Goal: Information Seeking & Learning: Learn about a topic

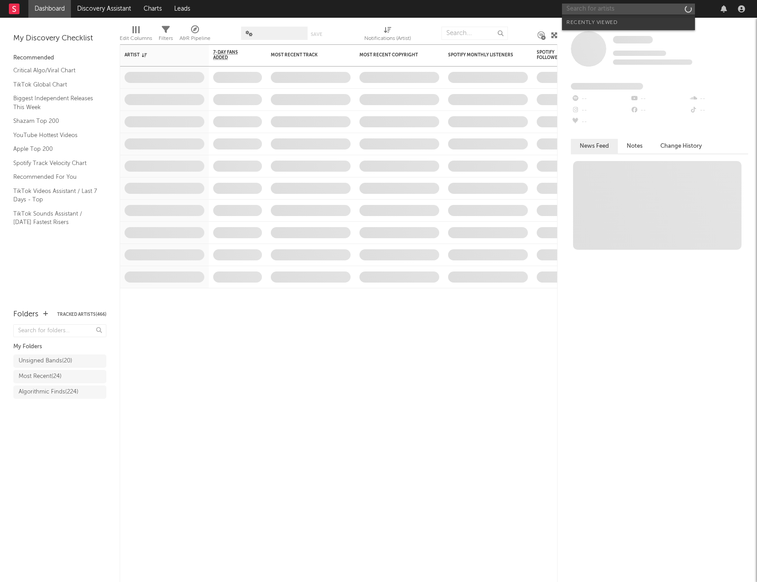
click at [623, 10] on input "text" at bounding box center [628, 9] width 133 height 11
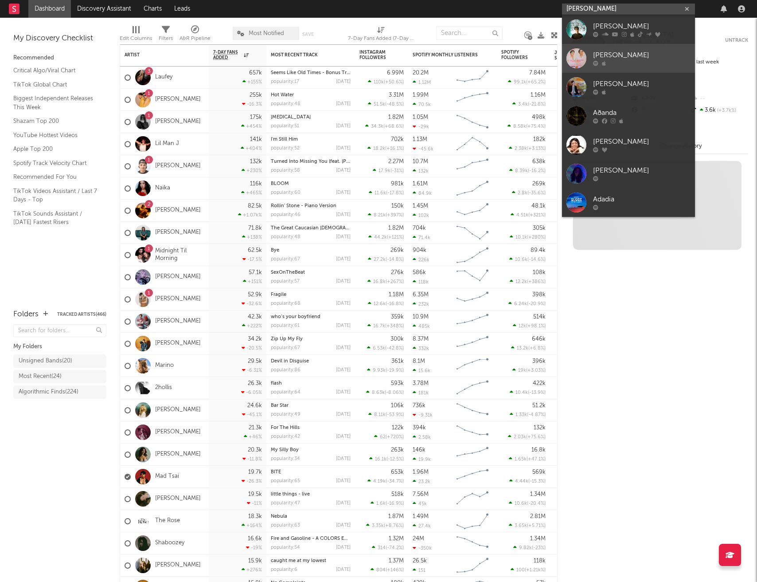
type input "adan diaz"
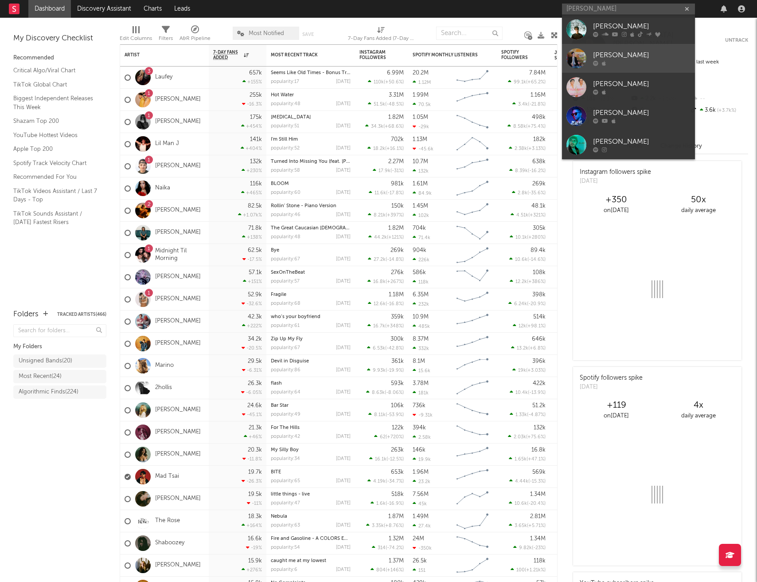
click at [611, 50] on div "Adán Díaz Torres" at bounding box center [642, 55] width 98 height 11
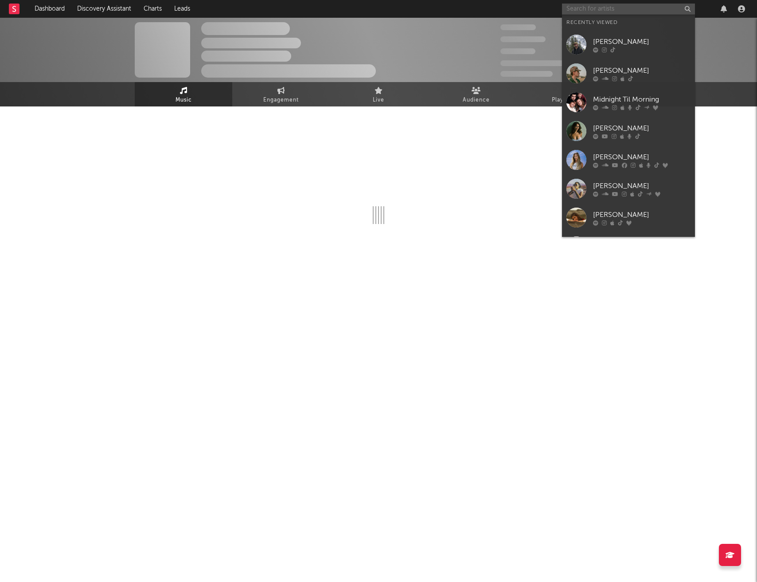
click at [607, 6] on input "text" at bounding box center [628, 9] width 133 height 11
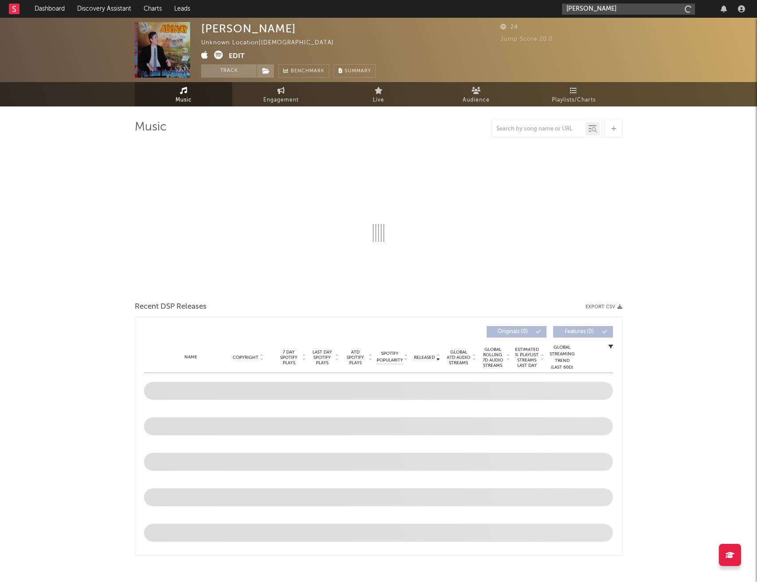
type input "adan"
select select "1w"
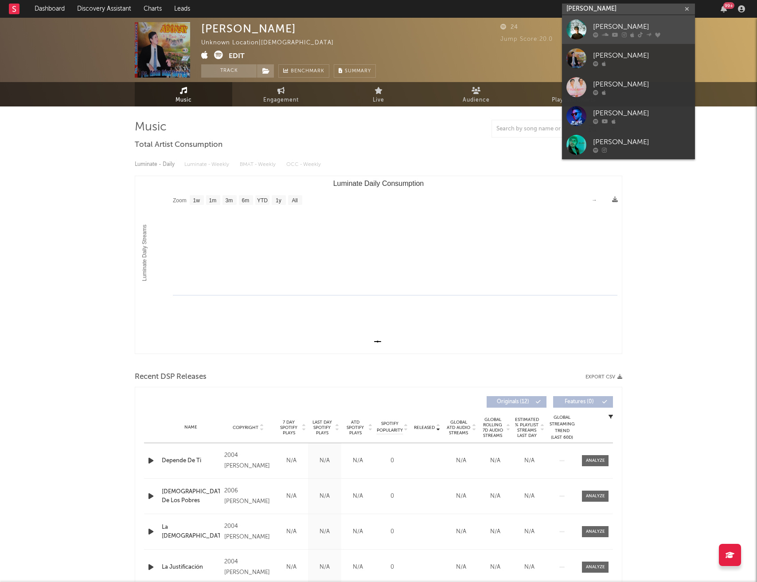
type input "adan diaz"
click at [608, 20] on link "adan diaz" at bounding box center [628, 29] width 133 height 29
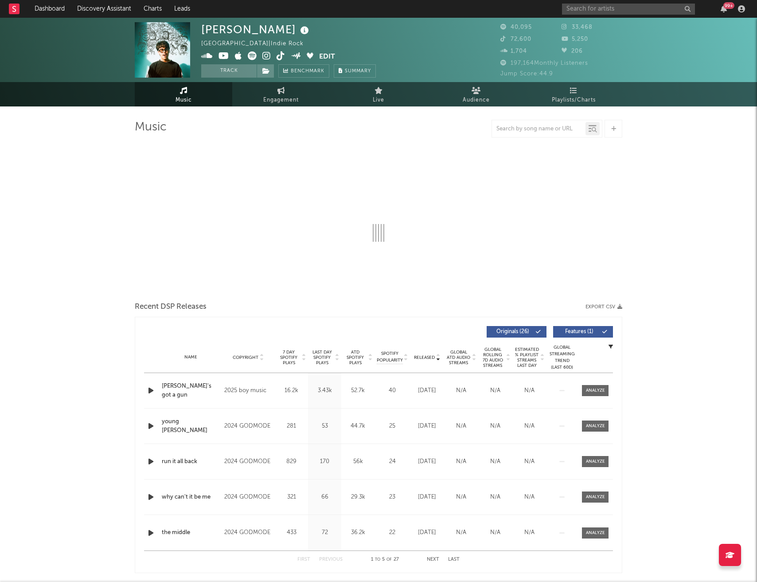
select select "6m"
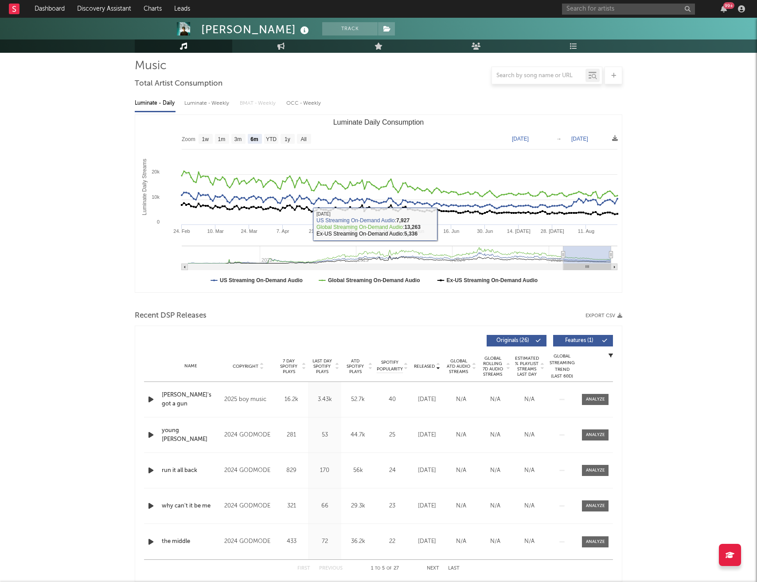
scroll to position [98, 0]
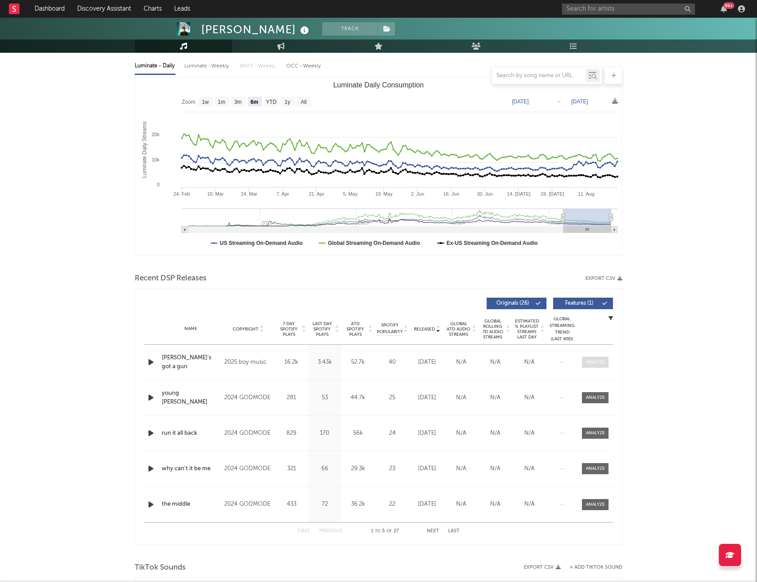
click at [596, 362] on div at bounding box center [595, 362] width 19 height 7
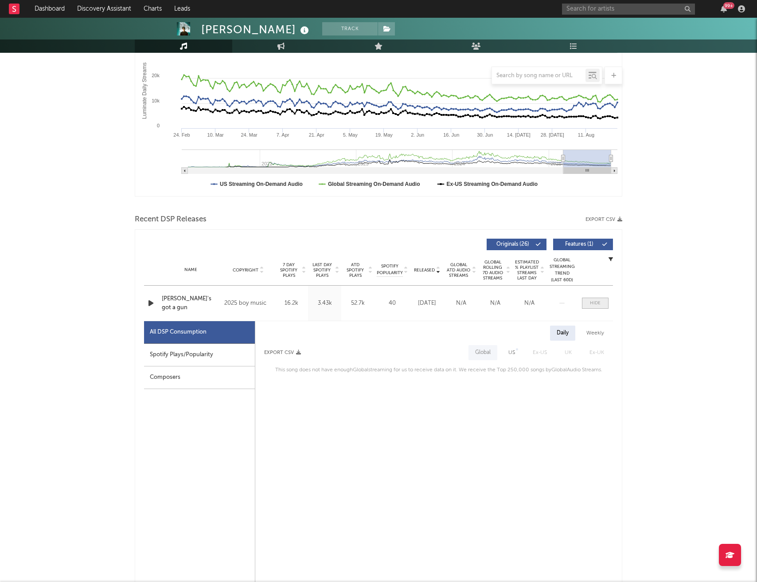
scroll to position [167, 0]
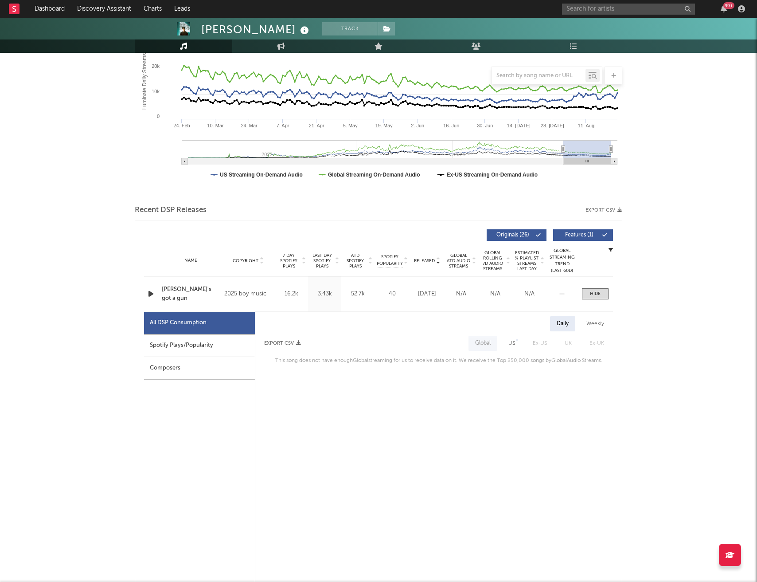
click at [516, 344] on div "US" at bounding box center [512, 343] width 20 height 15
select select "1w"
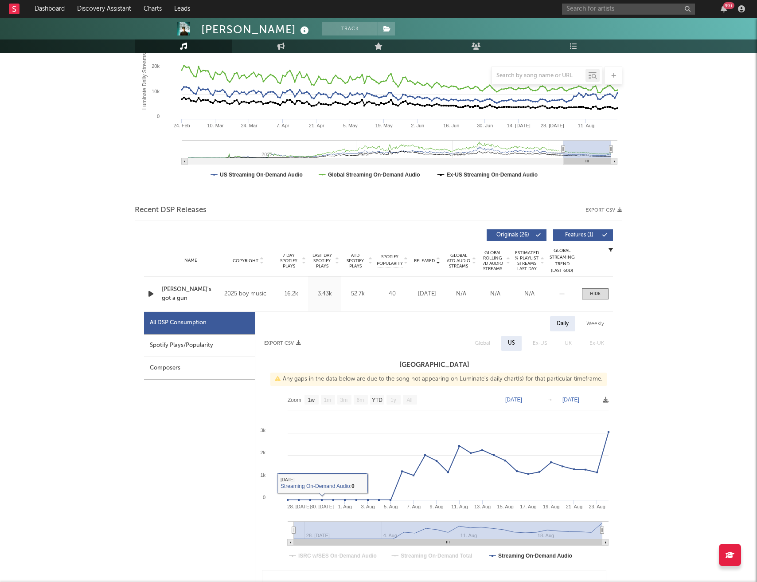
click at [219, 341] on div "Spotify Plays/Popularity" at bounding box center [199, 345] width 111 height 23
select select "1w"
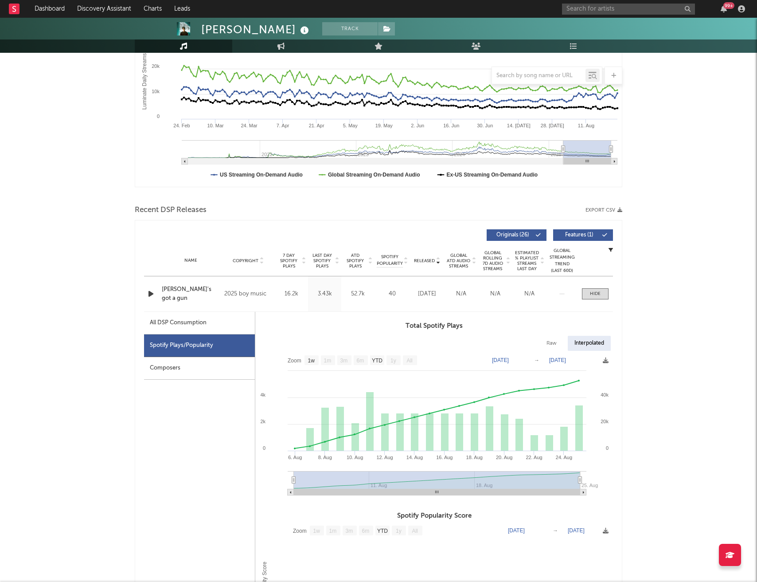
scroll to position [0, 0]
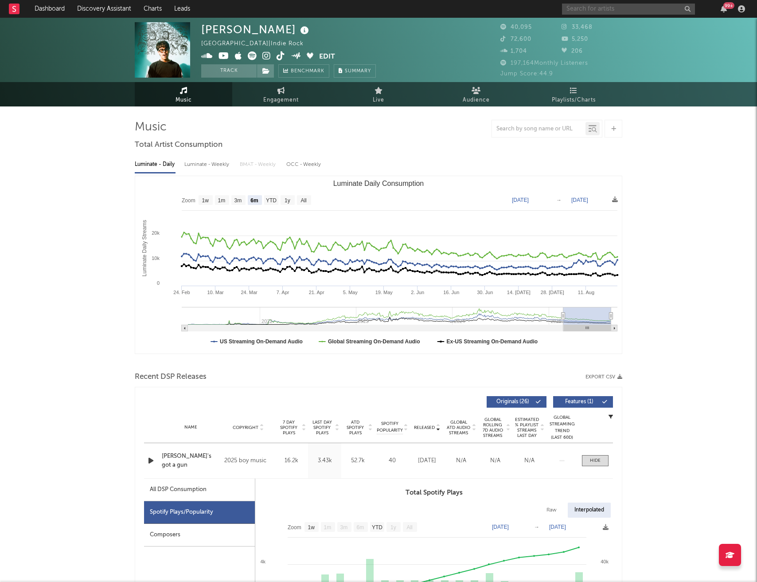
click at [591, 8] on input "text" at bounding box center [628, 9] width 133 height 11
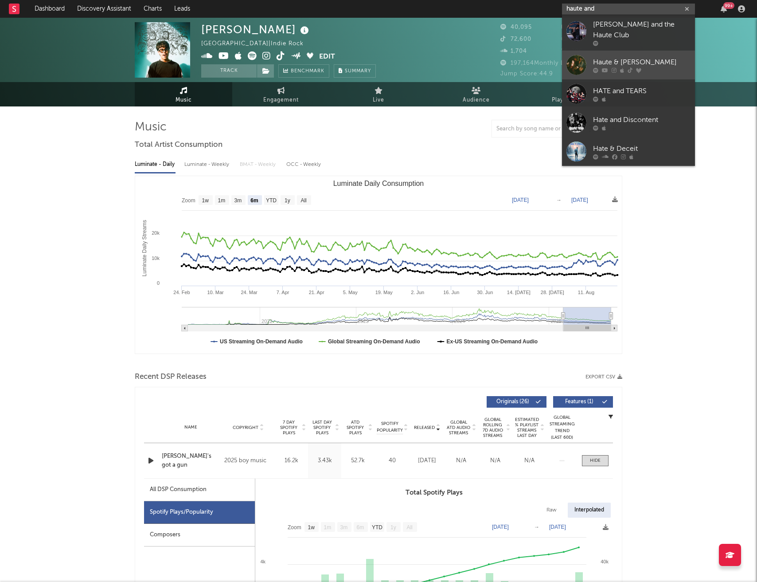
type input "haute and"
click at [635, 56] on link "Haute & Freddy" at bounding box center [628, 65] width 133 height 29
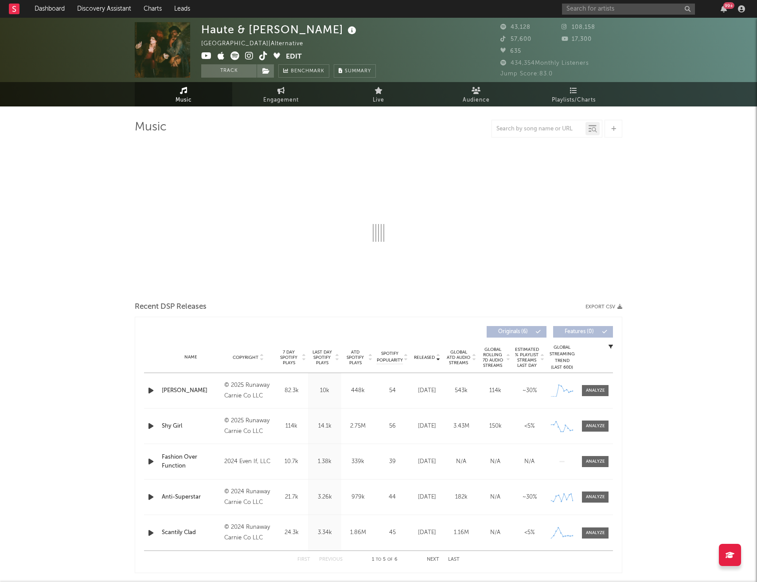
select select "6m"
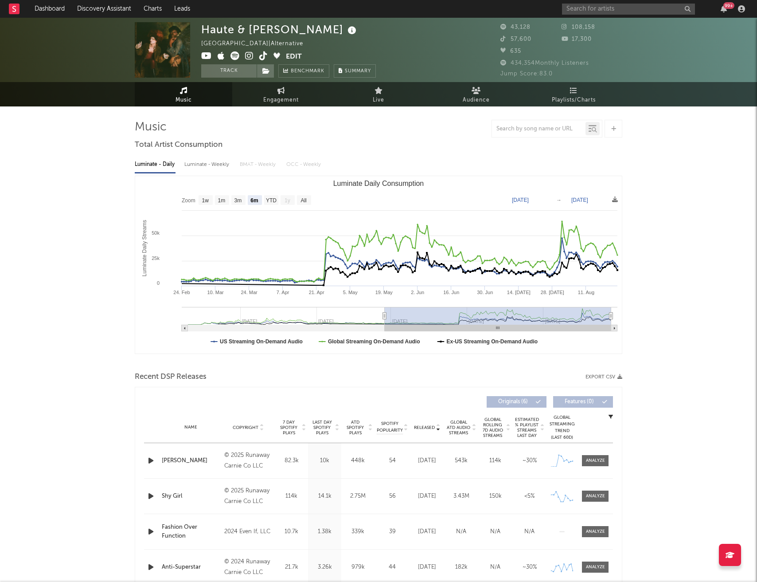
click at [200, 165] on div "Luminate - Weekly" at bounding box center [207, 164] width 47 height 15
select select "6m"
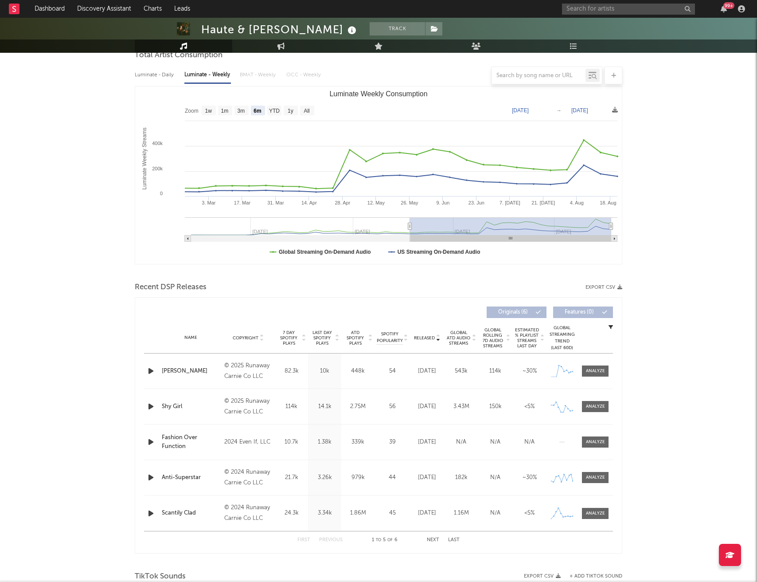
scroll to position [92, 0]
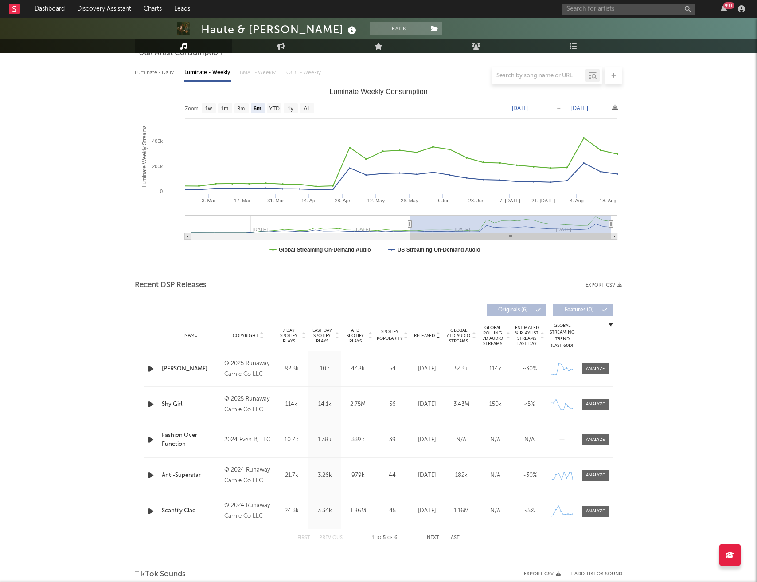
click at [148, 369] on icon "button" at bounding box center [150, 368] width 9 height 11
click at [148, 369] on icon "button" at bounding box center [150, 368] width 8 height 11
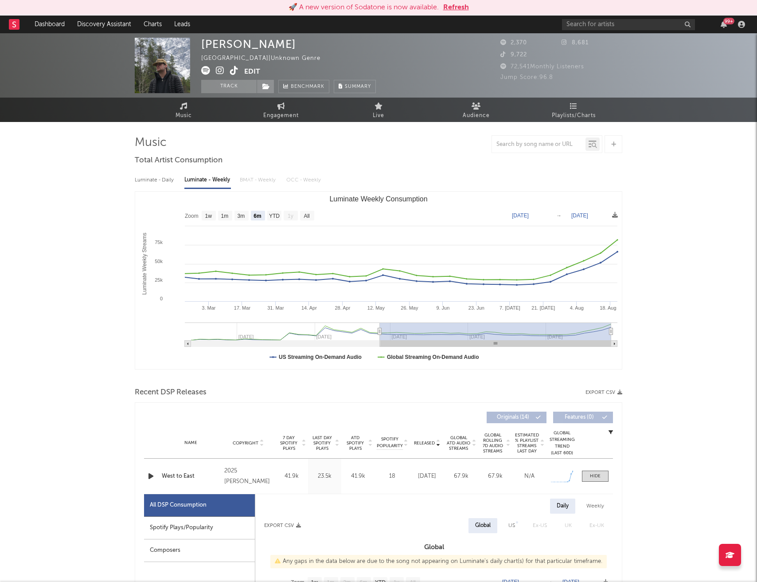
select select "6m"
select select "1w"
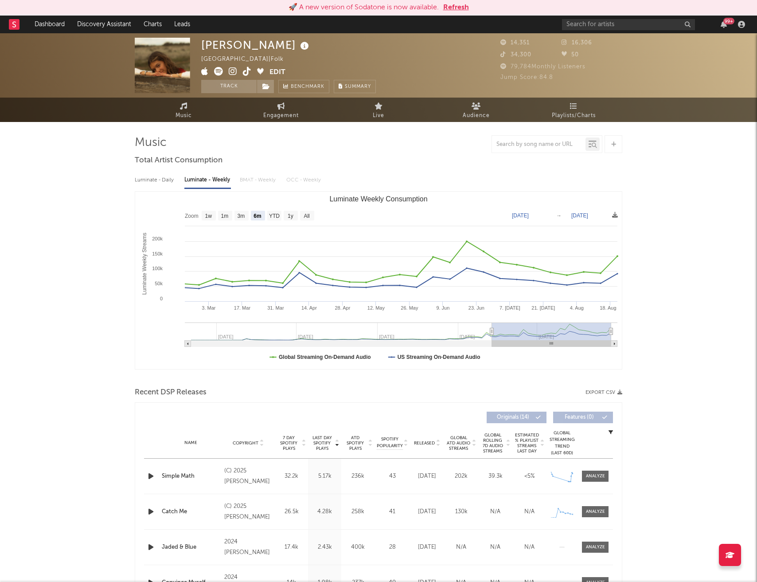
select select "6m"
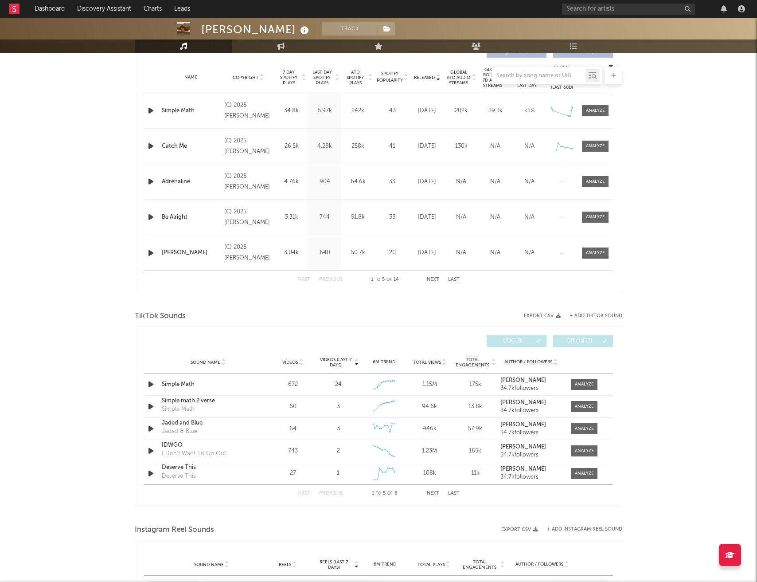
scroll to position [304, 0]
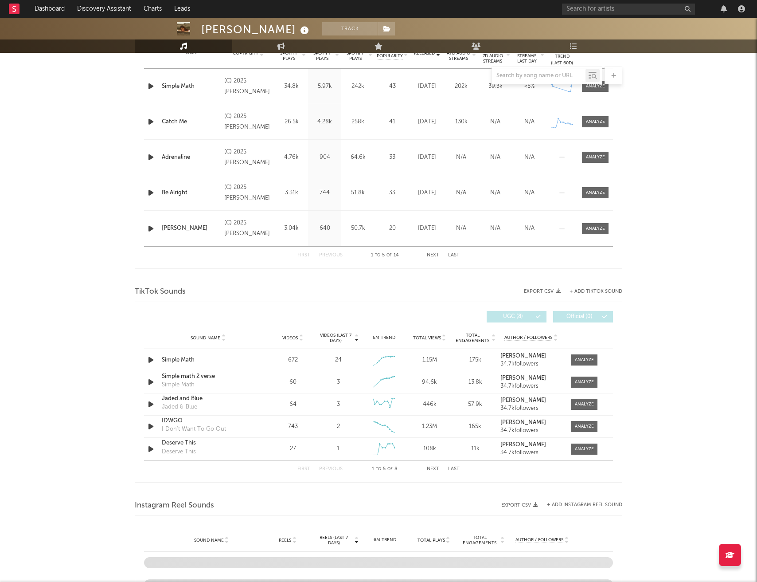
click at [433, 470] on button "Next" at bounding box center [433, 468] width 12 height 5
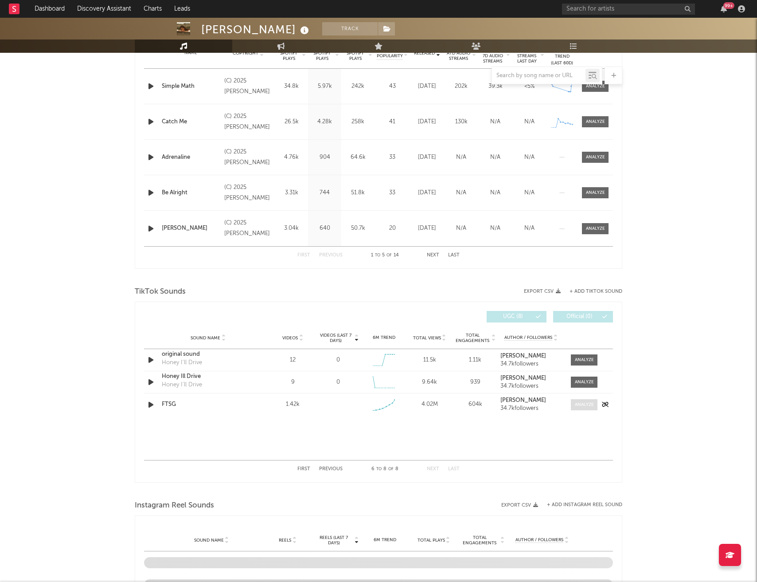
click at [588, 405] on div at bounding box center [584, 404] width 19 height 7
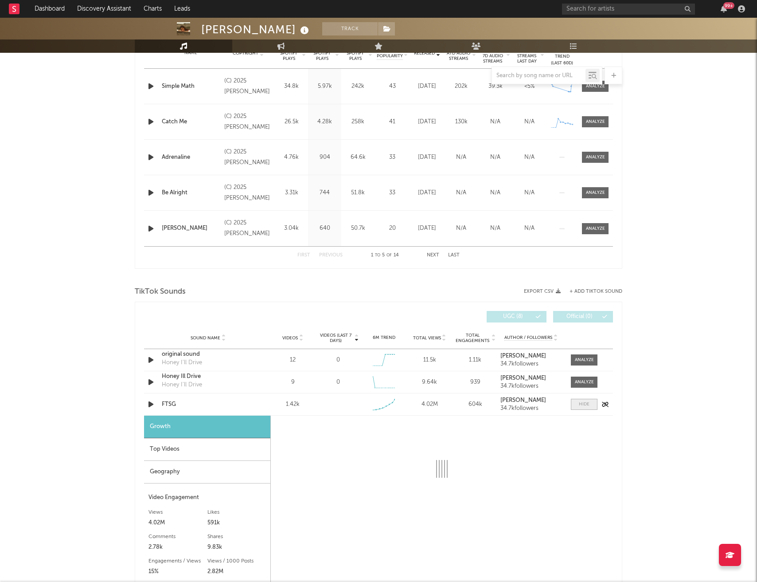
select select "1w"
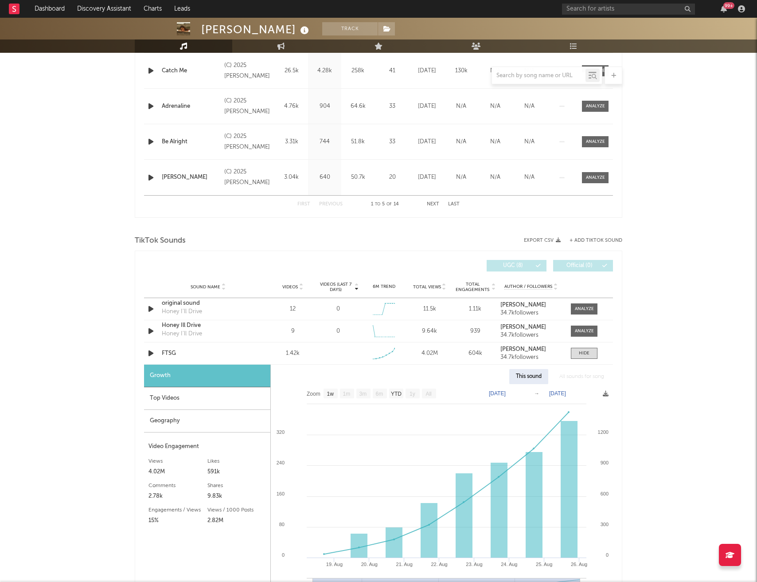
scroll to position [366, 0]
